Goal: Task Accomplishment & Management: Manage account settings

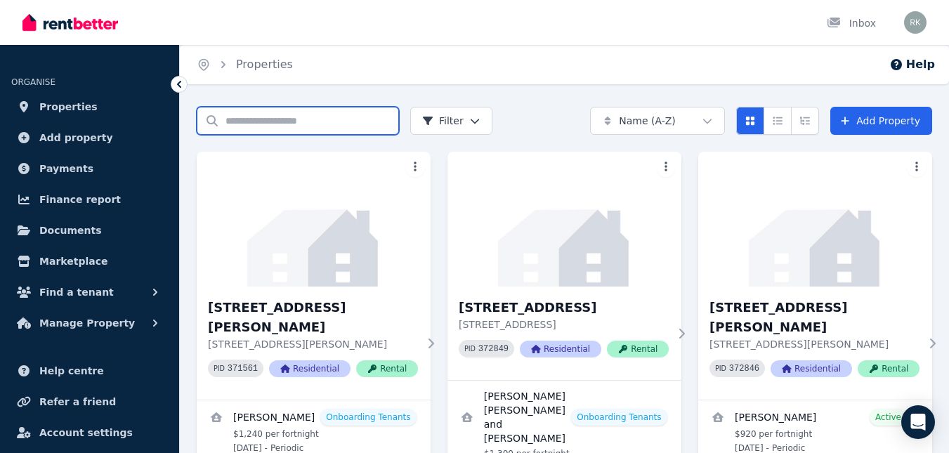
click at [275, 124] on input "Search properties" at bounding box center [298, 121] width 202 height 28
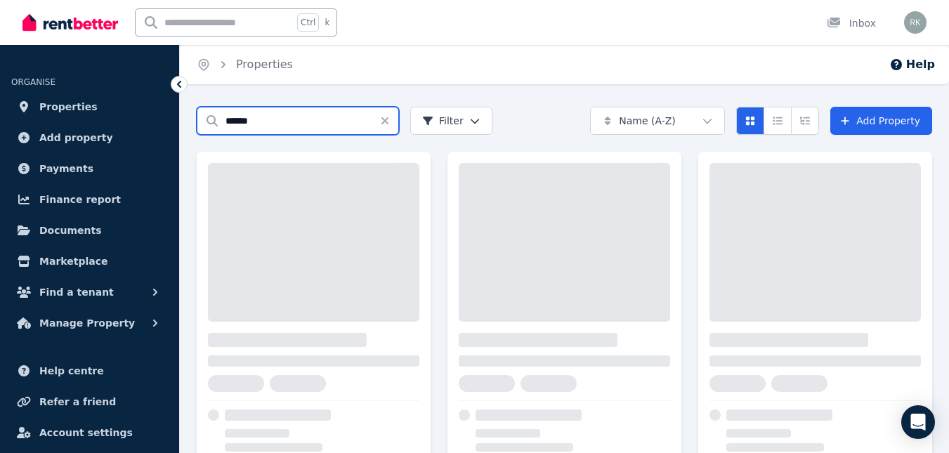
type input "******"
click at [526, 122] on div "Search properties ****** Filter Name (A-Z) Add Property" at bounding box center [565, 121] width 736 height 28
click at [383, 122] on icon "Clear search" at bounding box center [384, 120] width 7 height 7
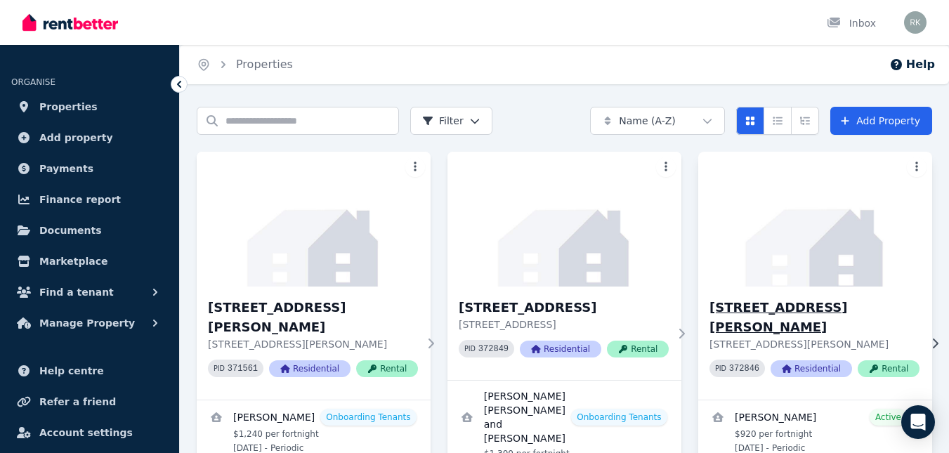
click at [708, 265] on img at bounding box center [816, 219] width 246 height 142
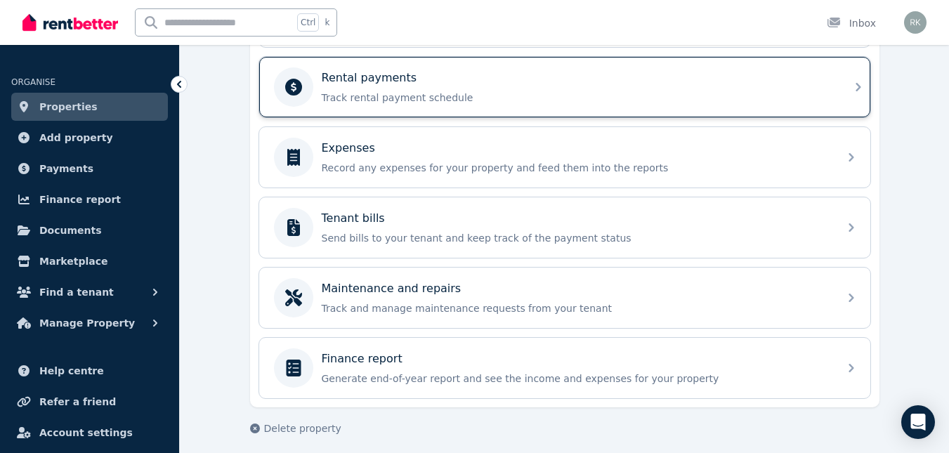
scroll to position [606, 0]
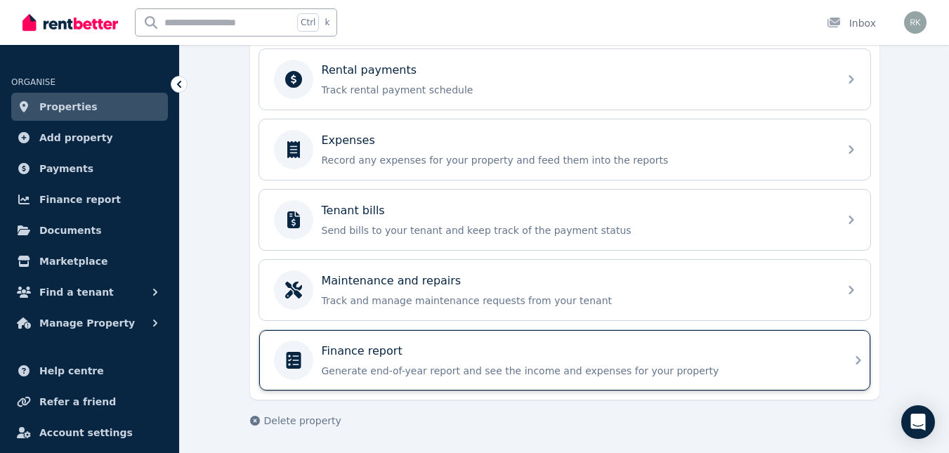
click at [368, 345] on p "Finance report" at bounding box center [362, 351] width 81 height 17
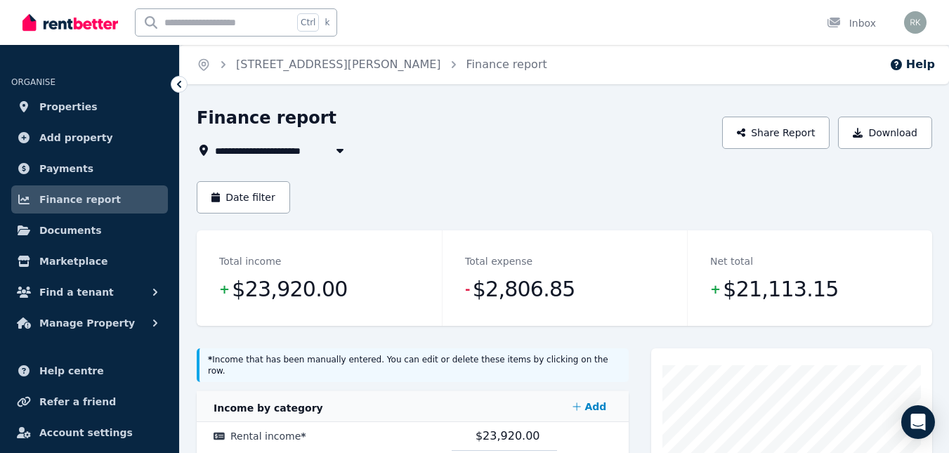
click at [251, 150] on span "[STREET_ADDRESS][PERSON_NAME]" at bounding box center [317, 150] width 204 height 17
type input "**********"
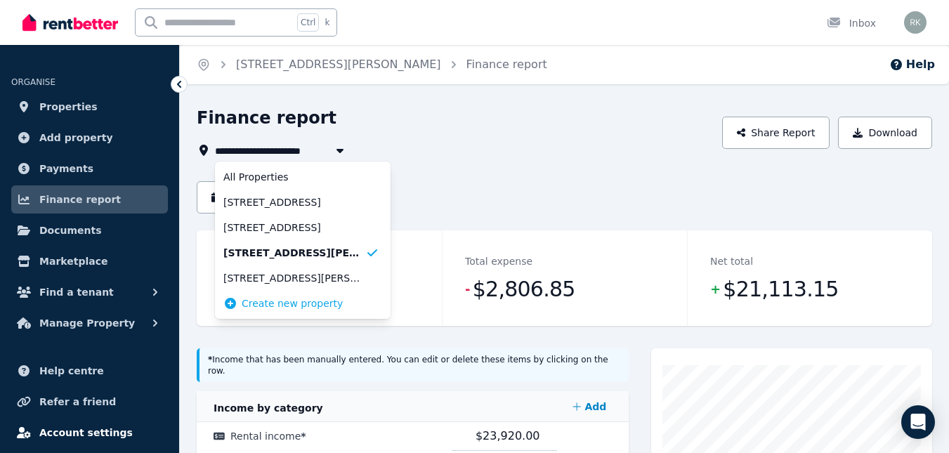
click at [91, 428] on span "Account settings" at bounding box center [85, 432] width 93 height 17
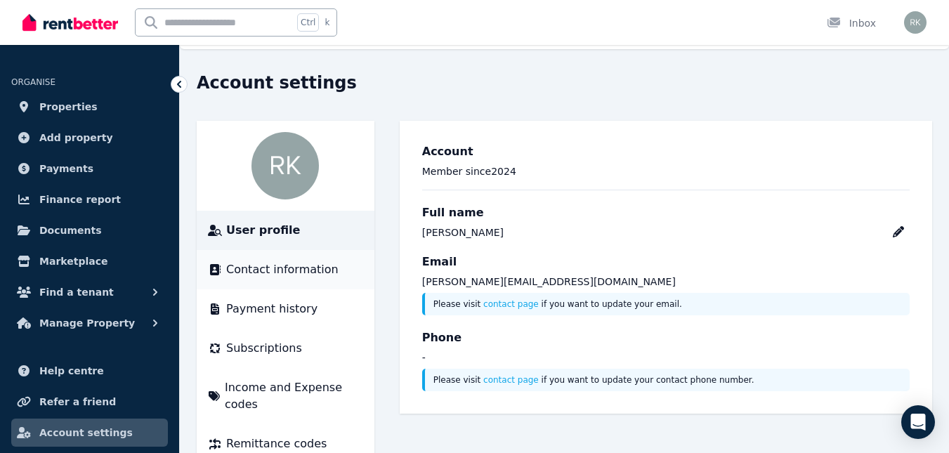
scroll to position [54, 0]
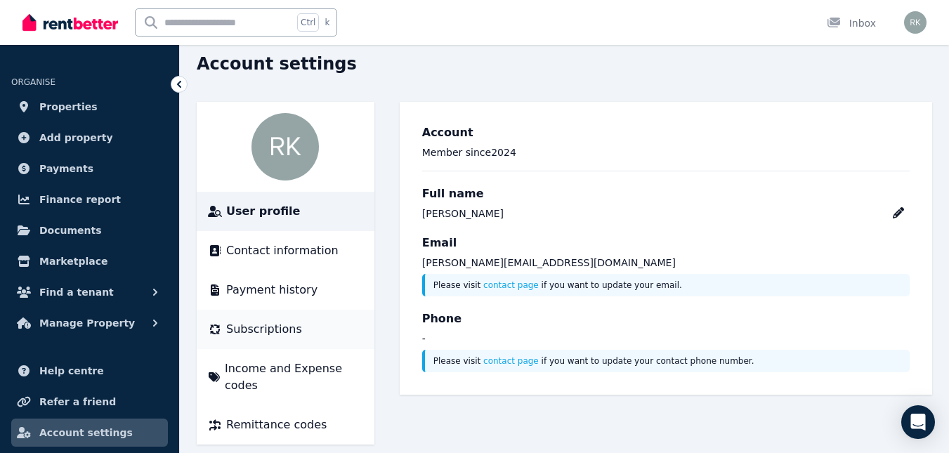
click at [256, 329] on span "Subscriptions" at bounding box center [264, 329] width 76 height 17
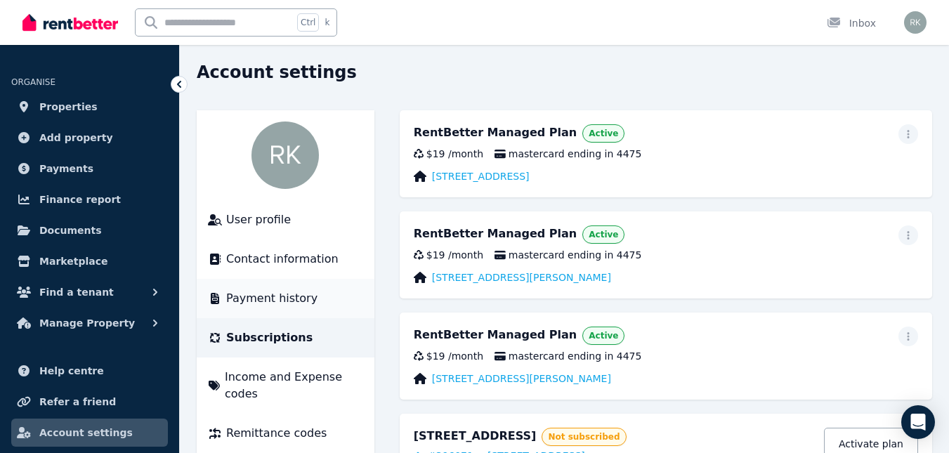
scroll to position [70, 0]
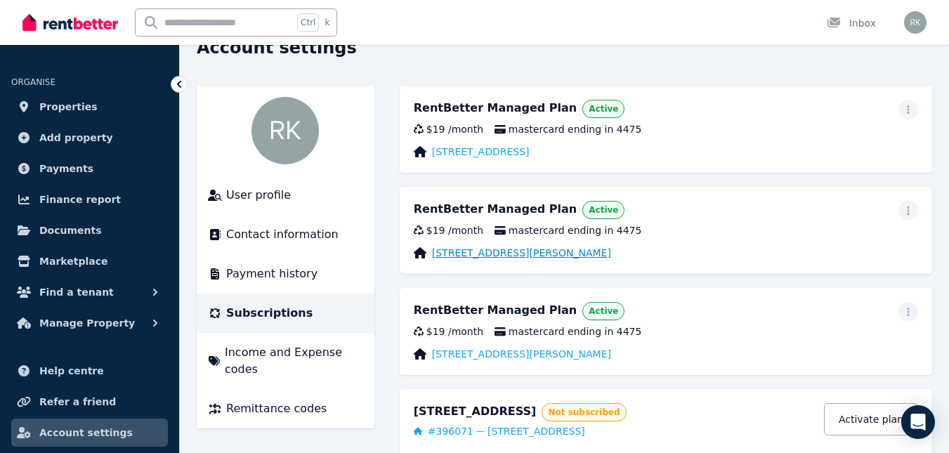
click at [474, 255] on link "[STREET_ADDRESS][PERSON_NAME]" at bounding box center [521, 253] width 179 height 14
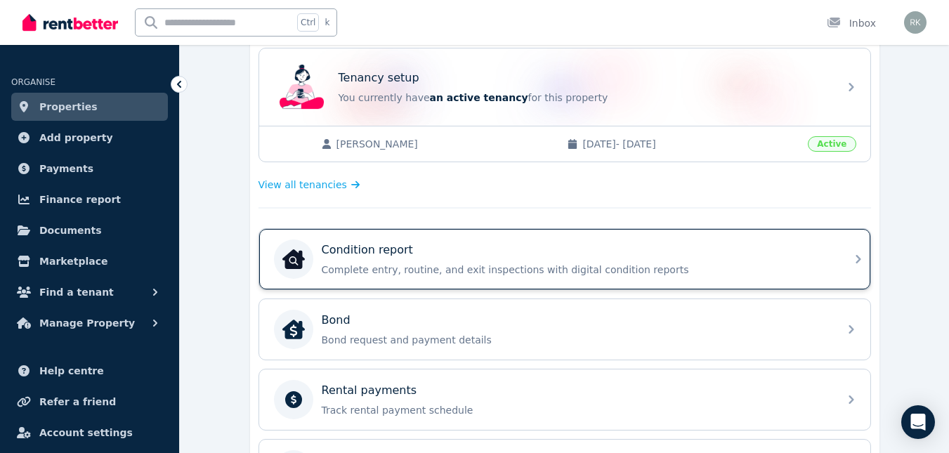
scroll to position [351, 0]
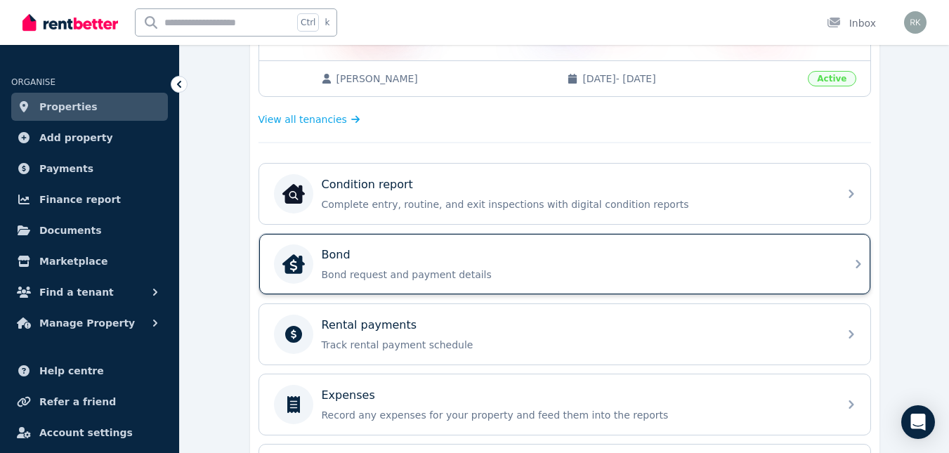
click at [357, 273] on p "Bond request and payment details" at bounding box center [576, 275] width 509 height 14
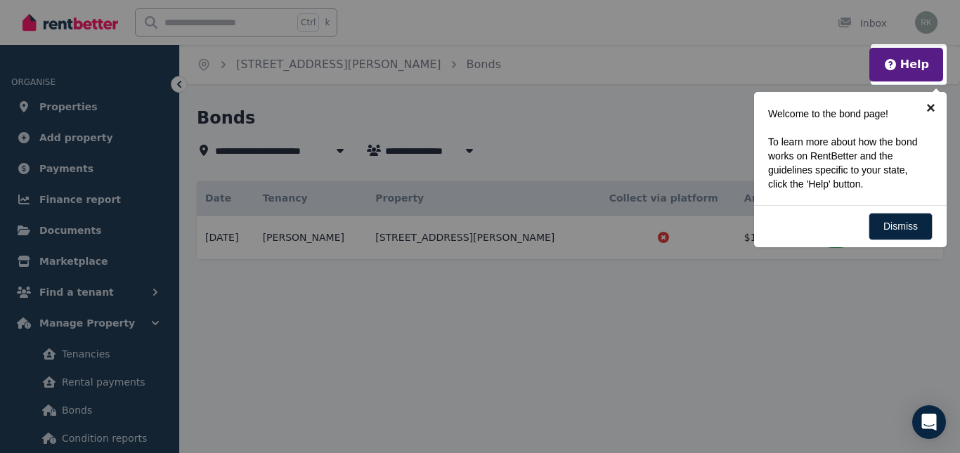
click at [934, 103] on link "×" at bounding box center [931, 108] width 32 height 32
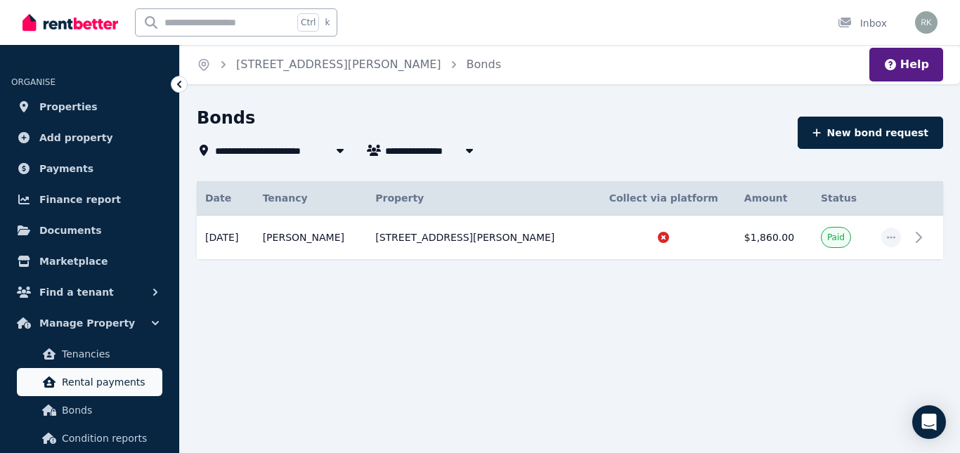
click at [101, 379] on span "Rental payments" at bounding box center [109, 382] width 95 height 17
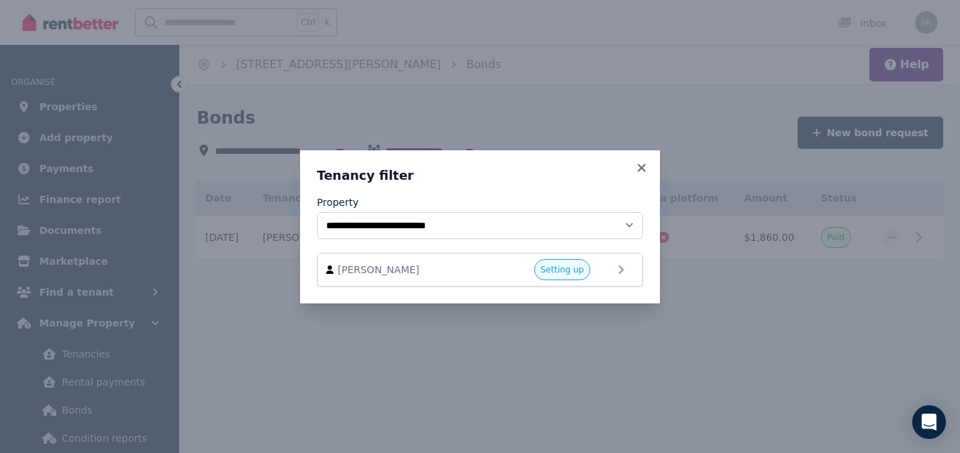
click at [644, 166] on icon at bounding box center [641, 168] width 8 height 8
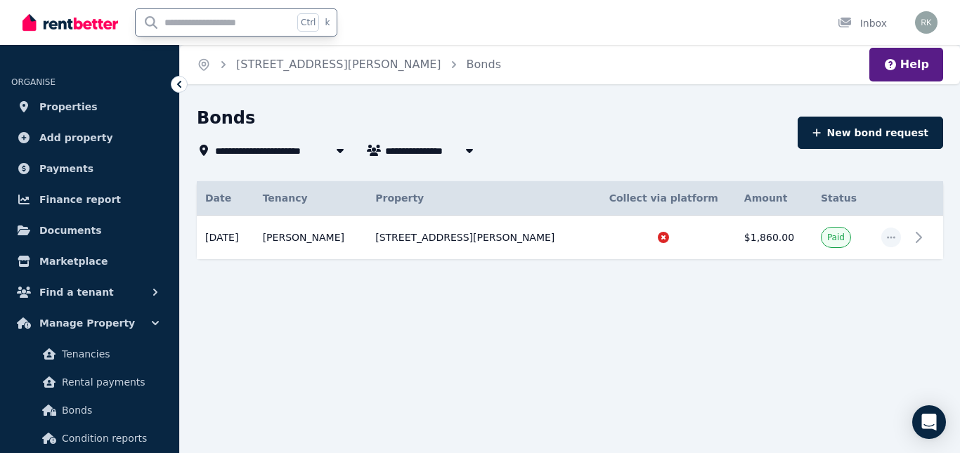
click at [267, 22] on input "text" at bounding box center [214, 22] width 157 height 27
type input "******"
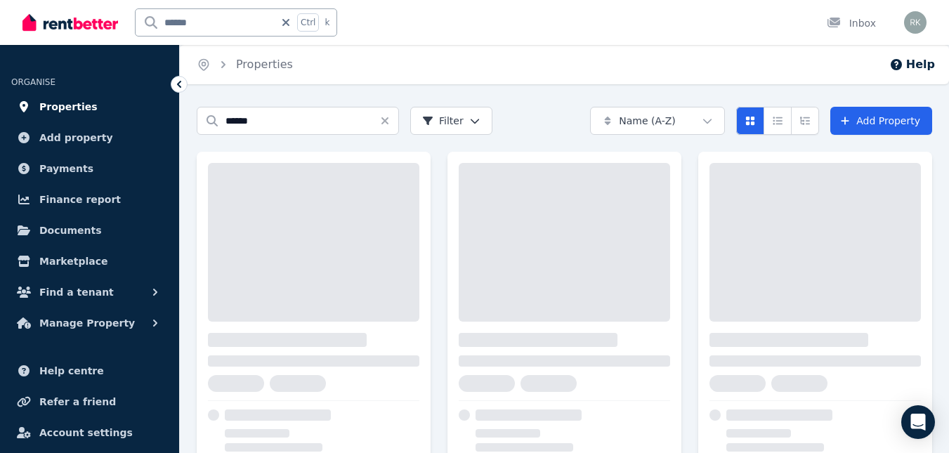
click at [55, 100] on span "Properties" at bounding box center [68, 106] width 58 height 17
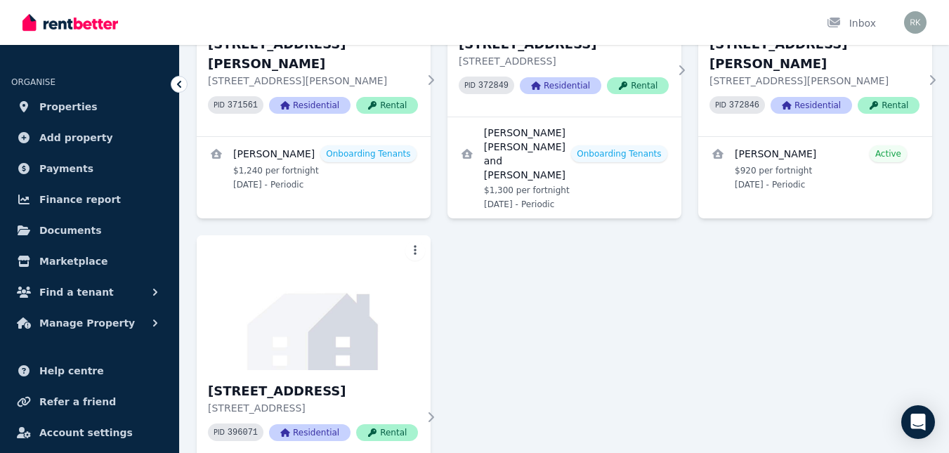
scroll to position [204, 0]
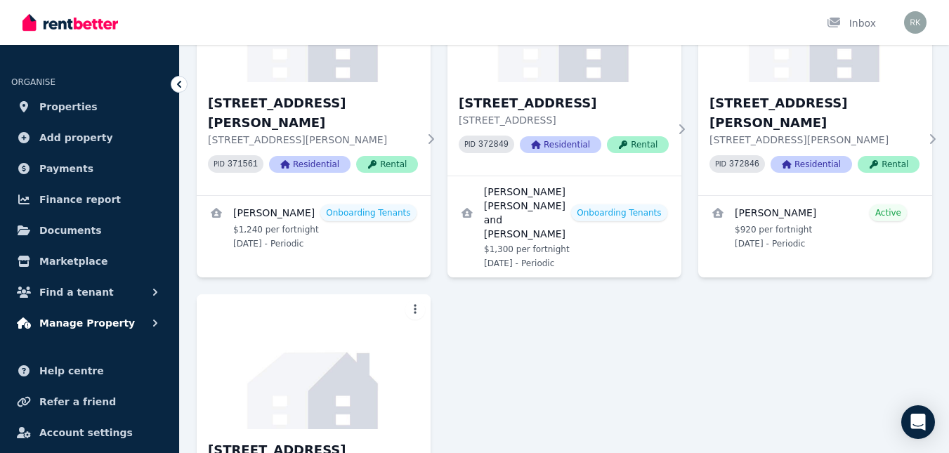
click at [137, 318] on button "Manage Property" at bounding box center [89, 323] width 157 height 28
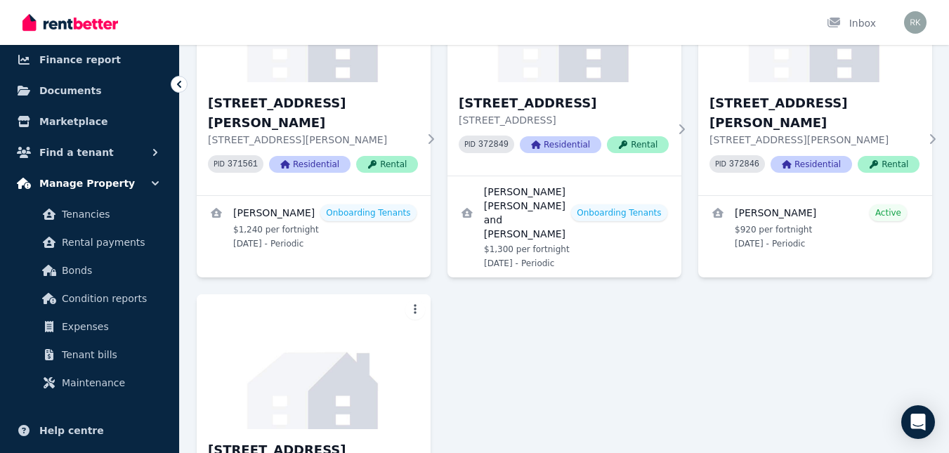
scroll to position [141, 0]
click at [77, 426] on span "Help centre" at bounding box center [71, 430] width 65 height 17
click at [775, 105] on h3 "[STREET_ADDRESS][PERSON_NAME]" at bounding box center [815, 112] width 210 height 39
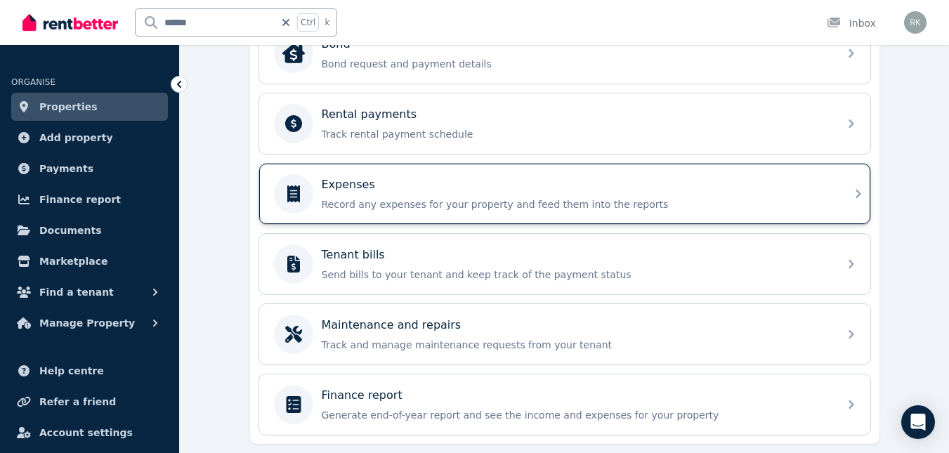
scroll to position [606, 0]
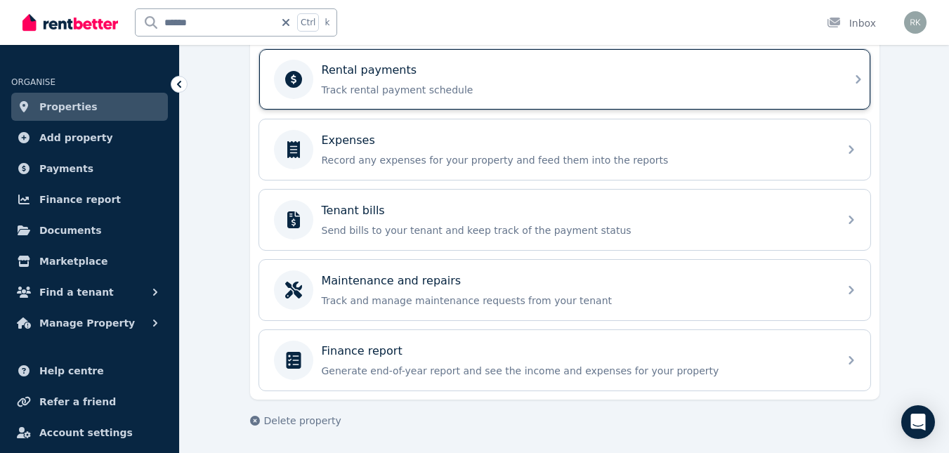
click at [365, 87] on p "Track rental payment schedule" at bounding box center [576, 90] width 509 height 14
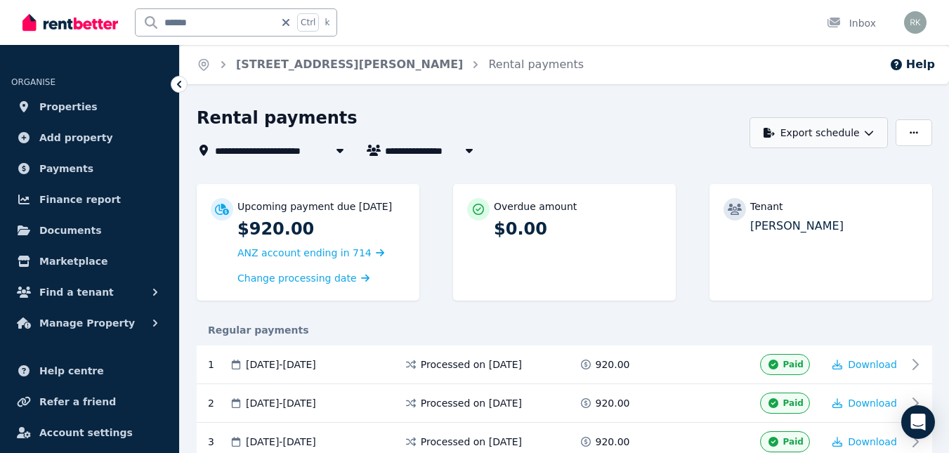
click at [874, 129] on button "Export schedule" at bounding box center [819, 132] width 138 height 31
click at [766, 171] on p "PDF" at bounding box center [775, 169] width 30 height 14
